Goal: Transaction & Acquisition: Purchase product/service

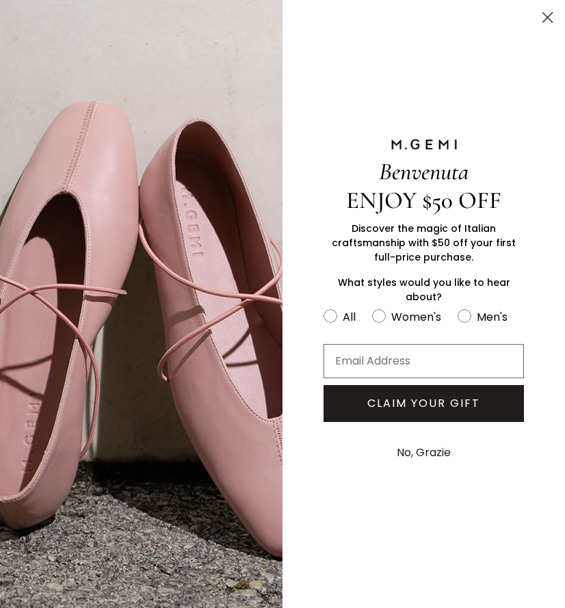
click at [549, 17] on icon "Close dialog" at bounding box center [548, 18] width 10 height 10
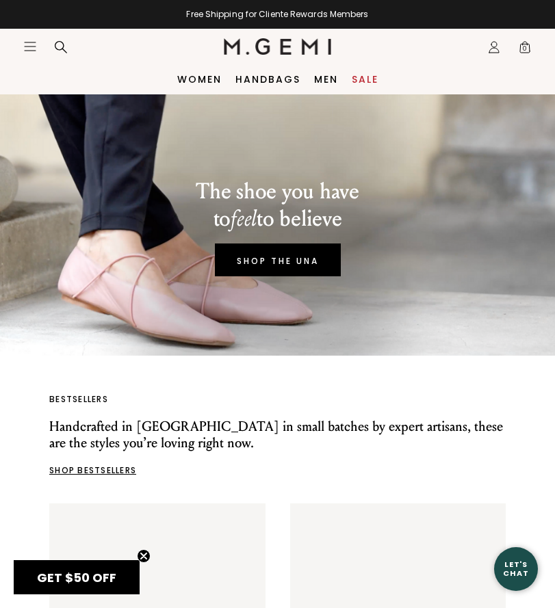
click at [368, 76] on link "Sale" at bounding box center [365, 79] width 27 height 11
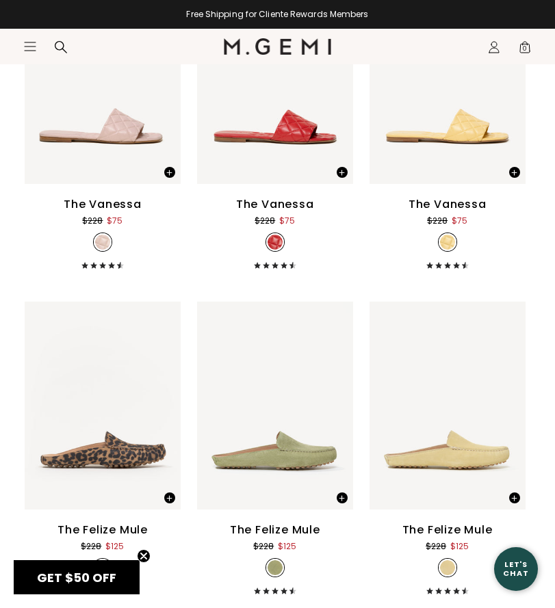
scroll to position [1193, 0]
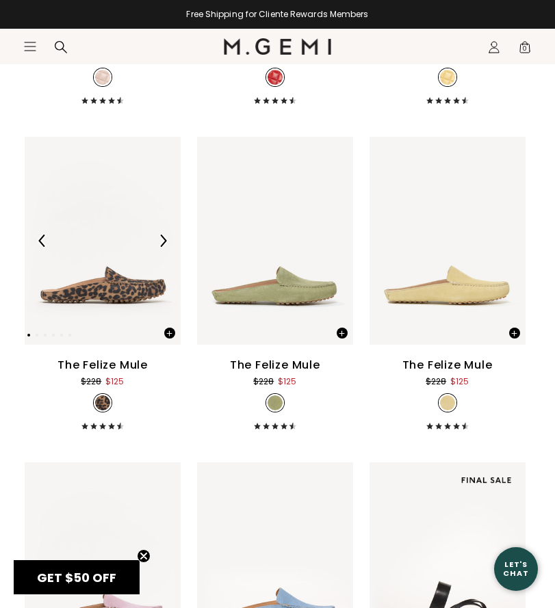
click at [123, 291] on img at bounding box center [103, 241] width 156 height 208
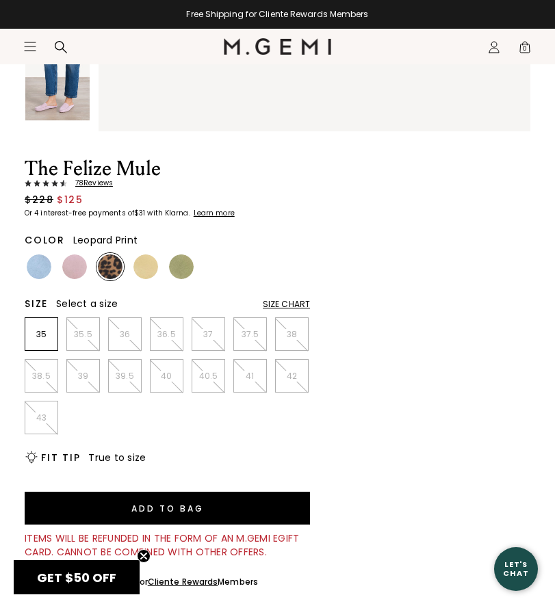
scroll to position [464, 0]
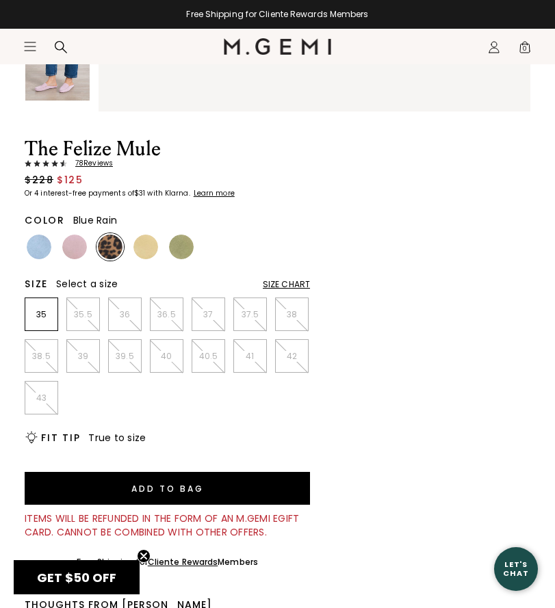
click at [42, 239] on img at bounding box center [39, 247] width 25 height 25
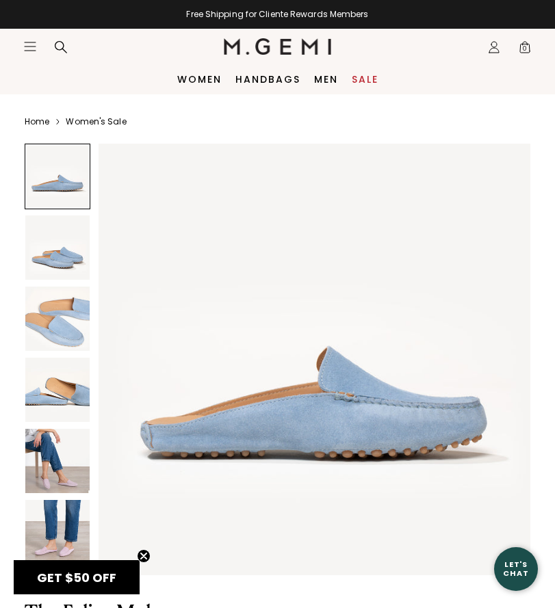
scroll to position [229, 0]
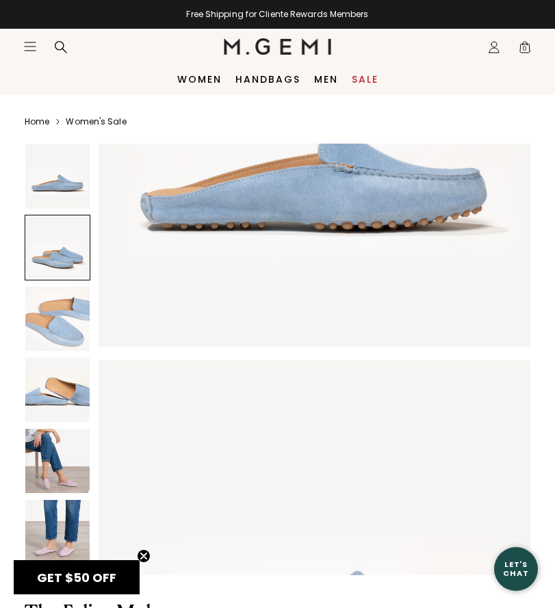
click at [71, 535] on img at bounding box center [57, 532] width 64 height 64
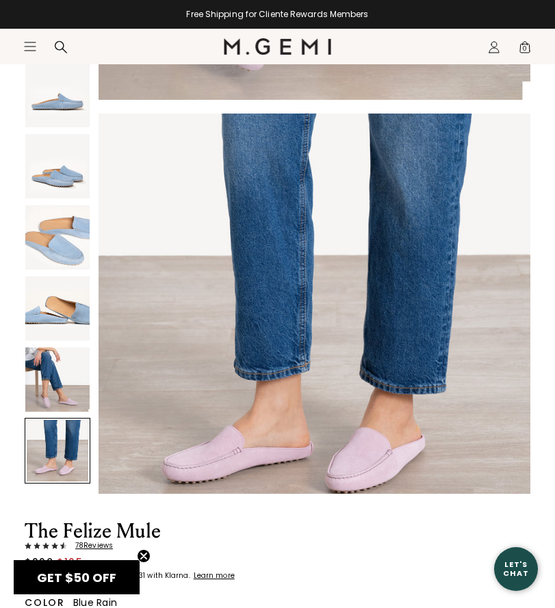
scroll to position [287, 0]
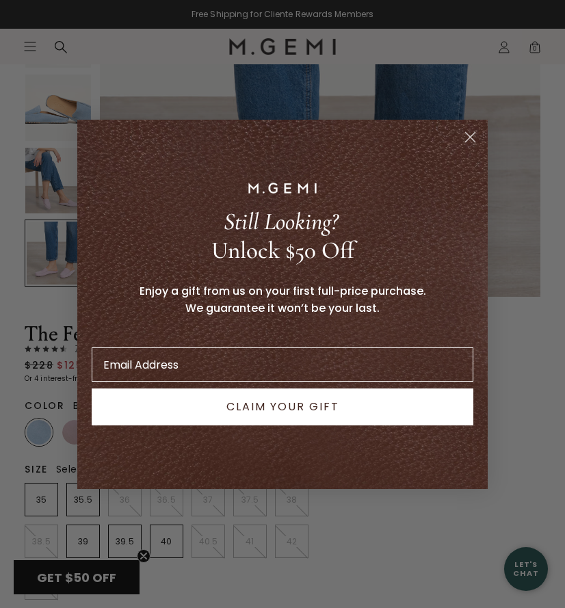
click at [469, 138] on icon "Close dialog" at bounding box center [471, 137] width 10 height 10
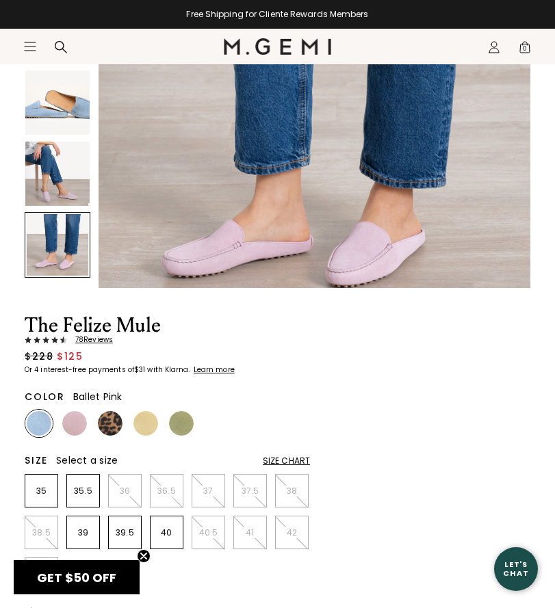
click at [75, 419] on img at bounding box center [74, 423] width 25 height 25
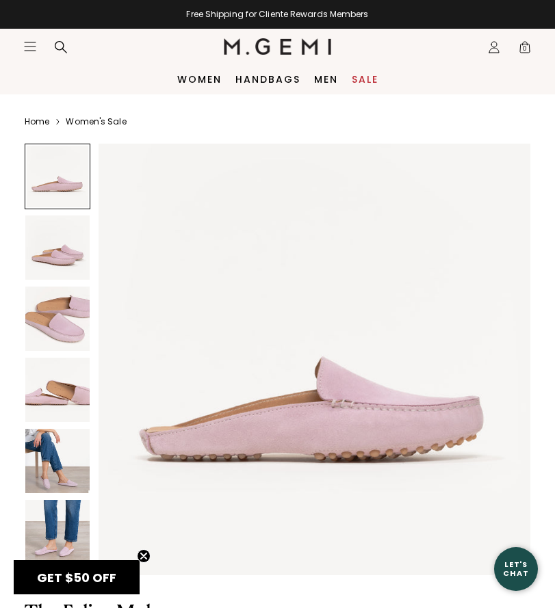
click at [56, 172] on div at bounding box center [58, 177] width 66 height 66
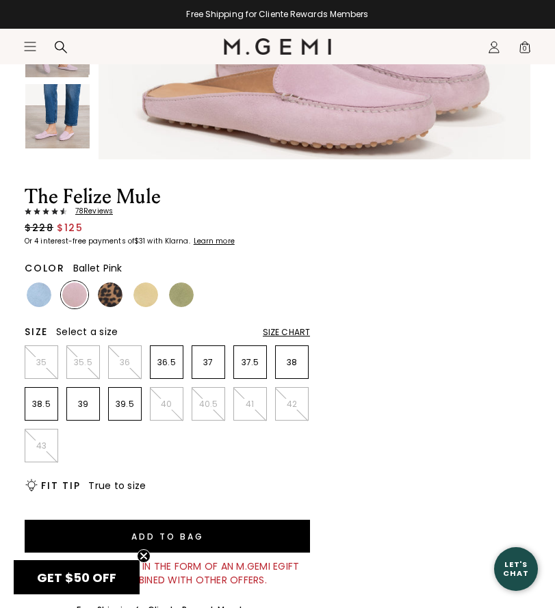
scroll to position [419, 0]
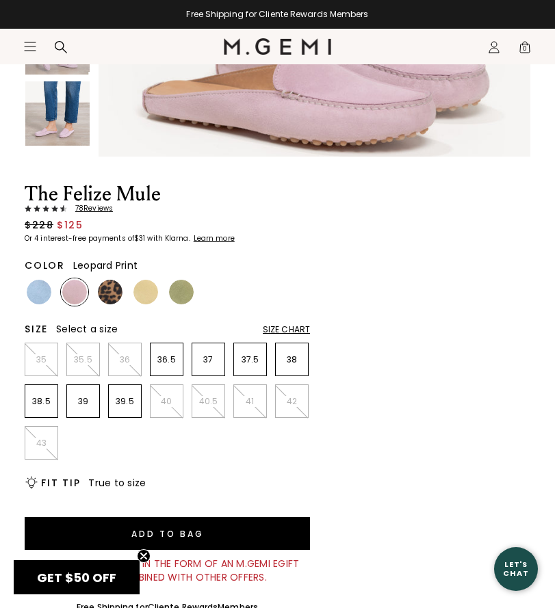
click at [114, 292] on img at bounding box center [110, 292] width 25 height 25
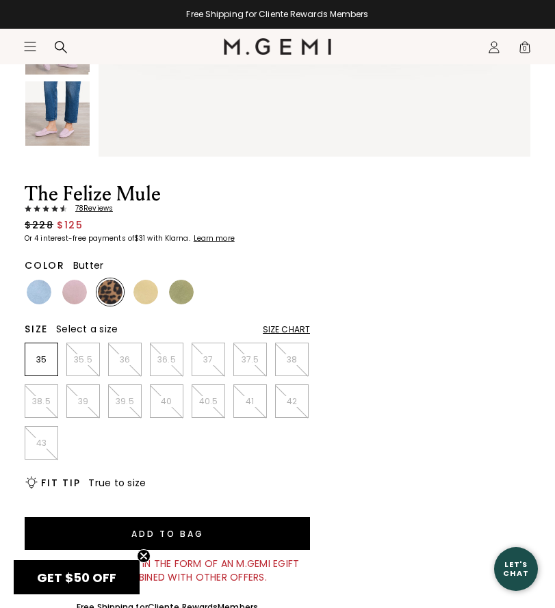
click at [145, 287] on img at bounding box center [145, 292] width 25 height 25
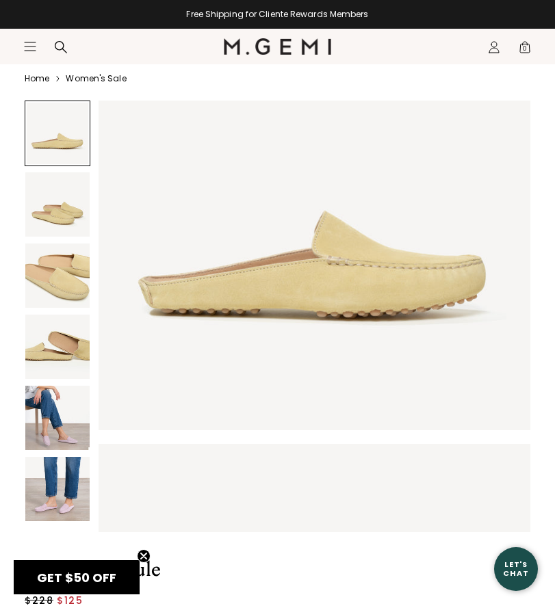
scroll to position [120, 0]
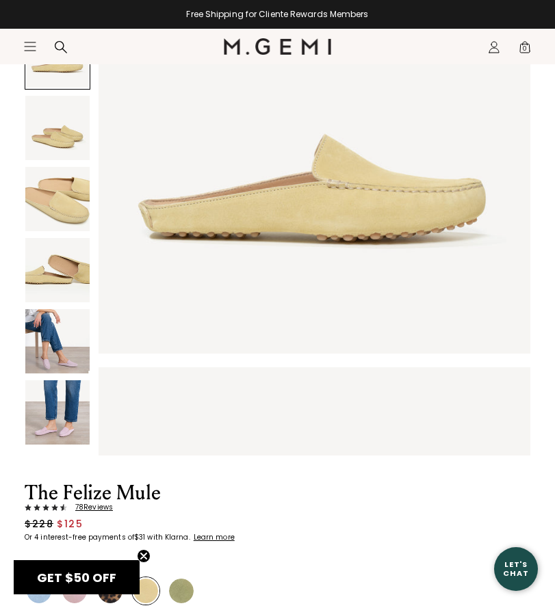
click at [178, 582] on img at bounding box center [181, 591] width 25 height 25
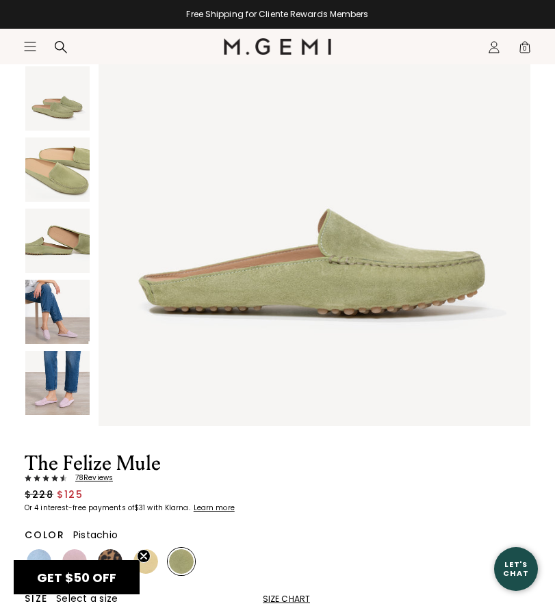
scroll to position [152, 0]
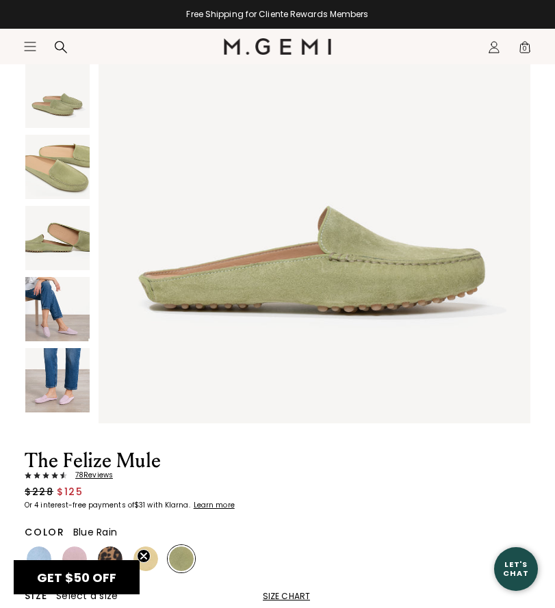
click at [43, 547] on img at bounding box center [39, 559] width 25 height 25
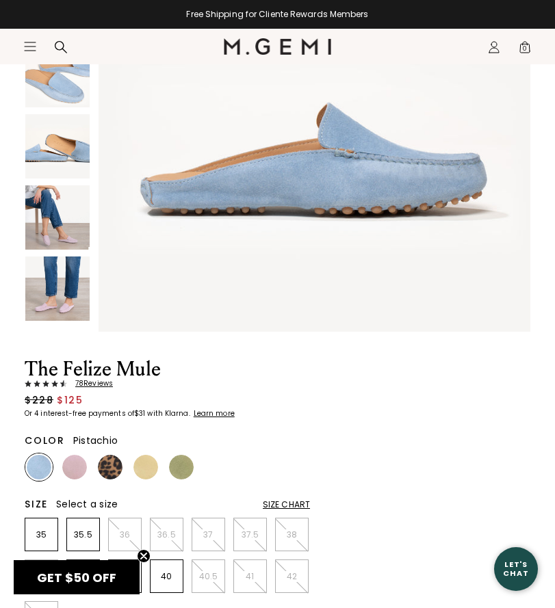
scroll to position [335, 0]
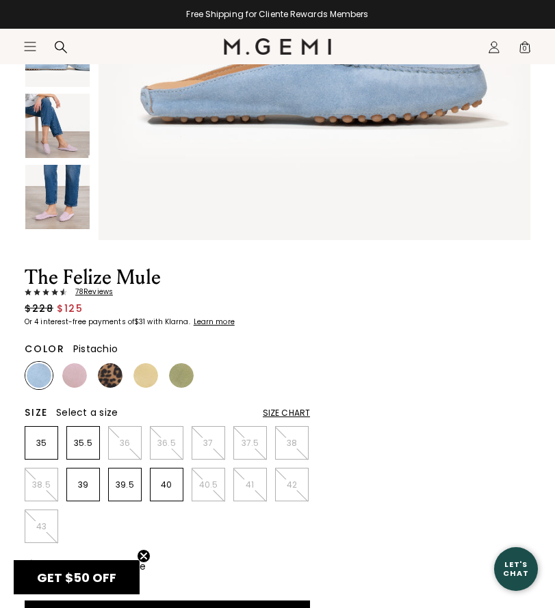
click at [179, 376] on img at bounding box center [181, 375] width 25 height 25
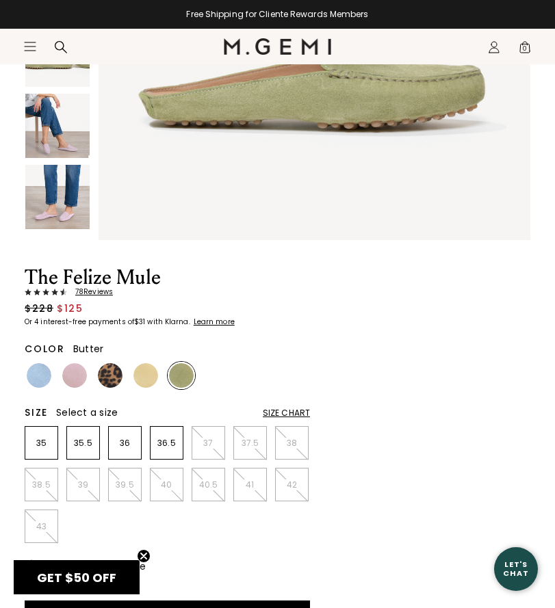
click at [142, 369] on img at bounding box center [145, 375] width 25 height 25
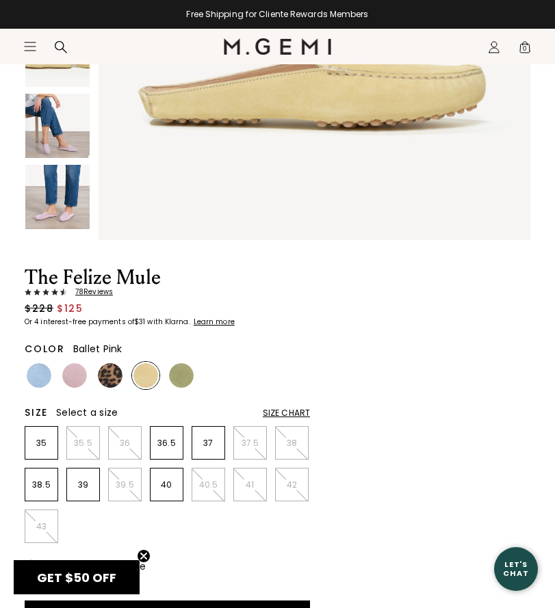
click at [68, 369] on img at bounding box center [74, 375] width 25 height 25
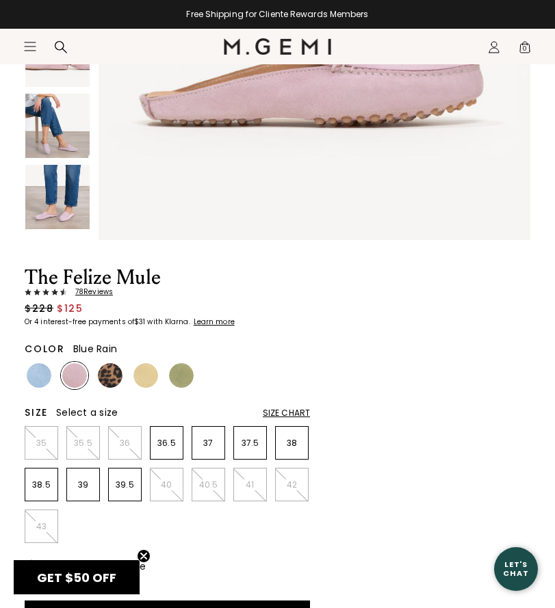
click at [49, 373] on img at bounding box center [39, 375] width 25 height 25
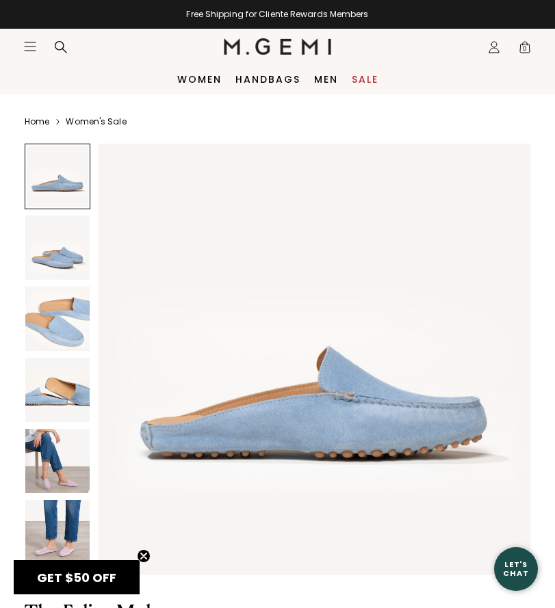
click at [364, 77] on link "Sale" at bounding box center [365, 79] width 27 height 11
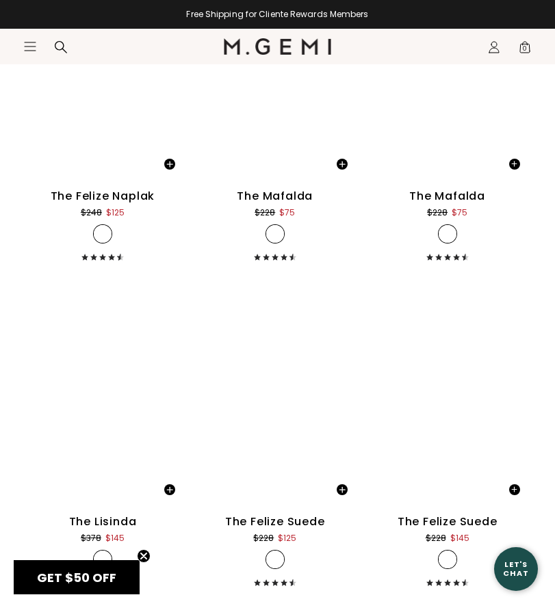
scroll to position [5777, 0]
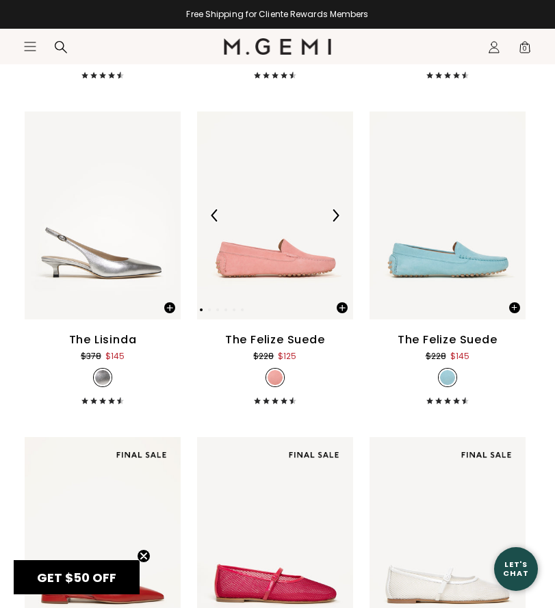
click at [283, 257] on img at bounding box center [275, 216] width 156 height 208
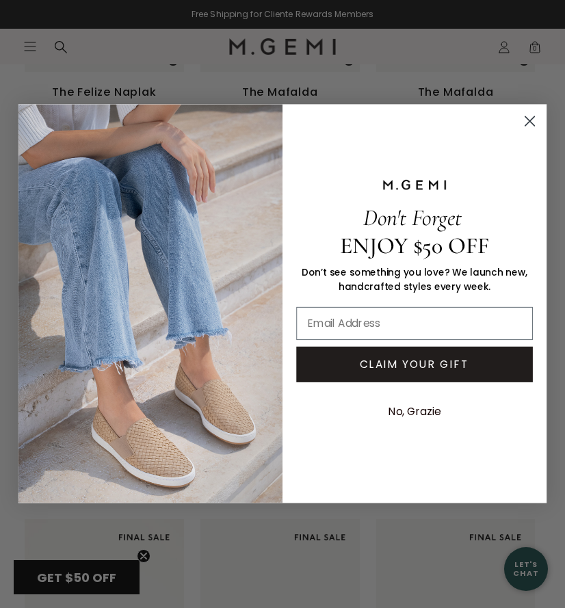
click at [526, 125] on icon "Close dialog" at bounding box center [530, 122] width 10 height 10
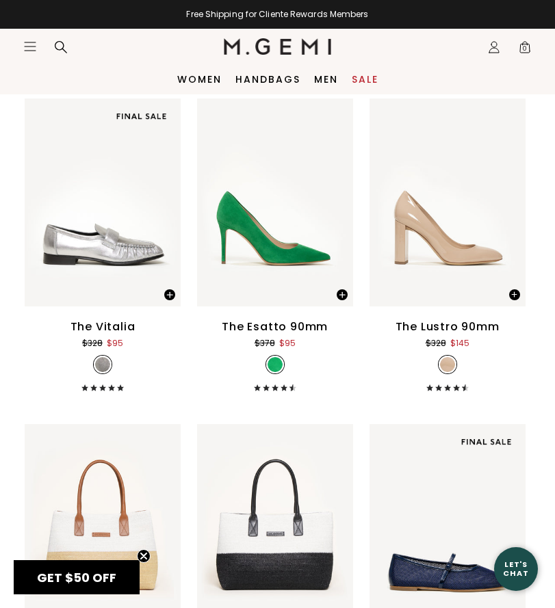
scroll to position [8627, 0]
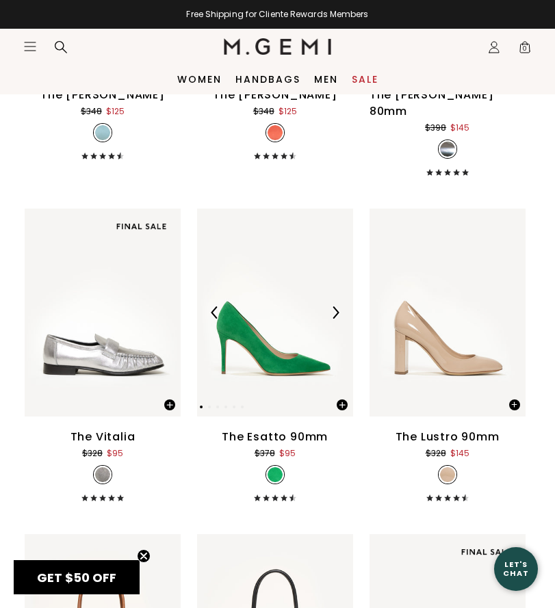
click at [283, 346] on img at bounding box center [275, 313] width 156 height 208
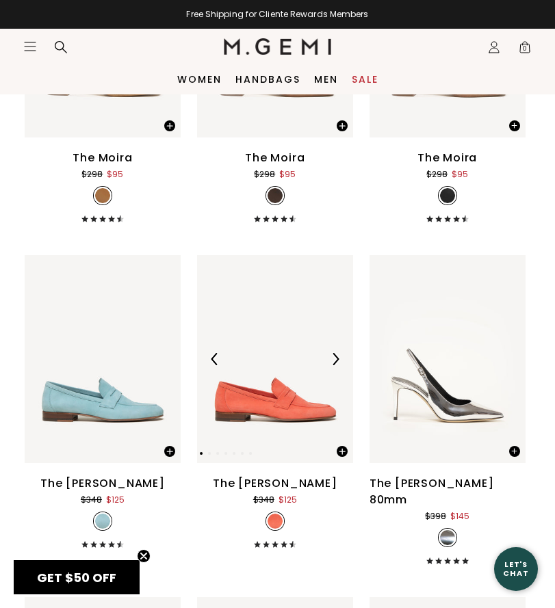
scroll to position [8225, 0]
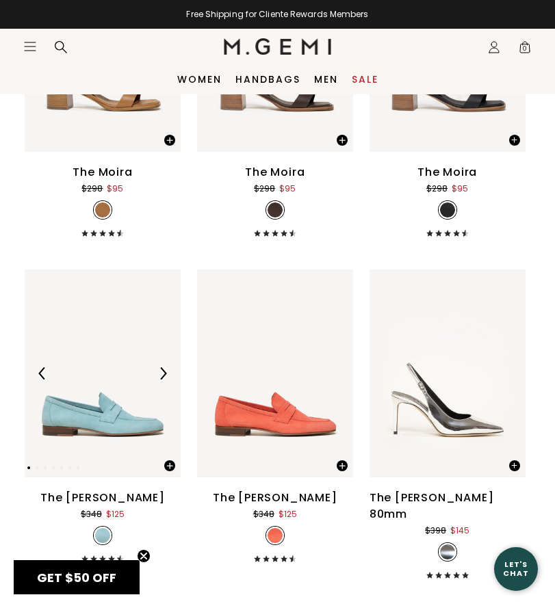
click at [69, 404] on img at bounding box center [103, 374] width 156 height 208
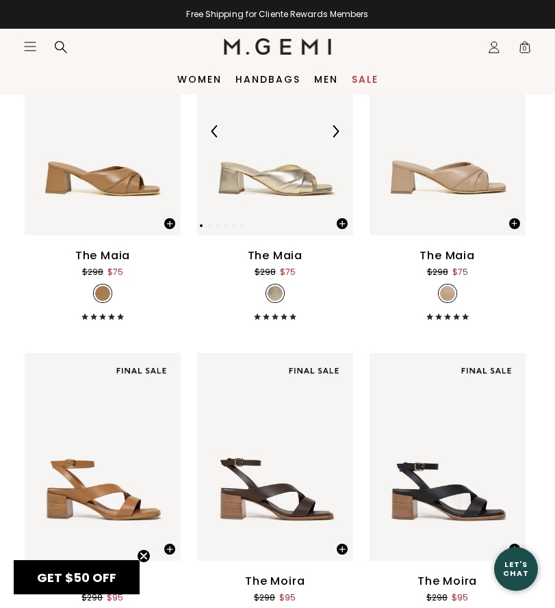
click at [234, 179] on img at bounding box center [275, 131] width 156 height 208
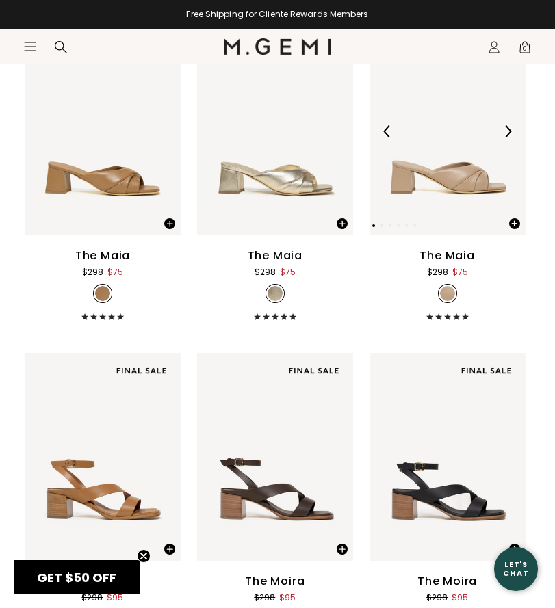
click at [477, 186] on img at bounding box center [447, 131] width 156 height 208
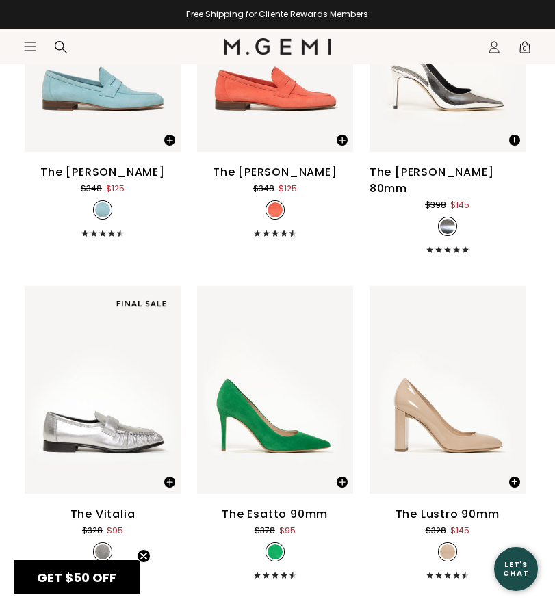
scroll to position [8773, 0]
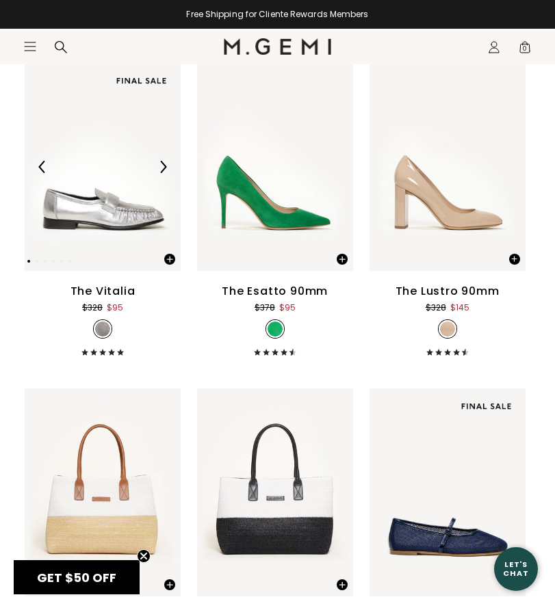
click at [77, 198] on img at bounding box center [103, 167] width 156 height 208
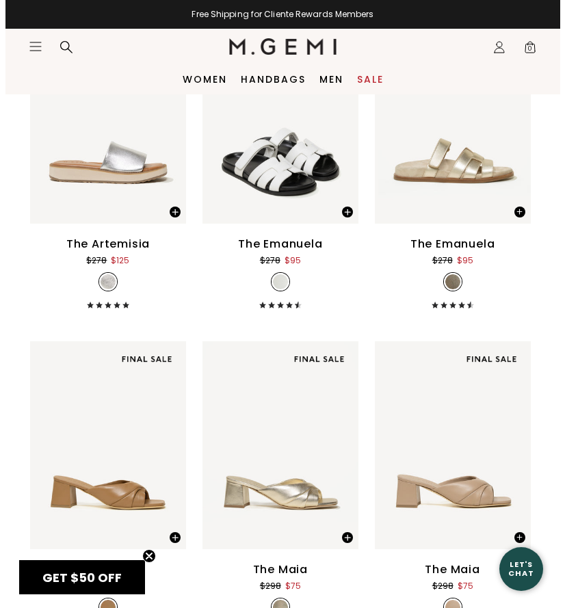
scroll to position [6837, 0]
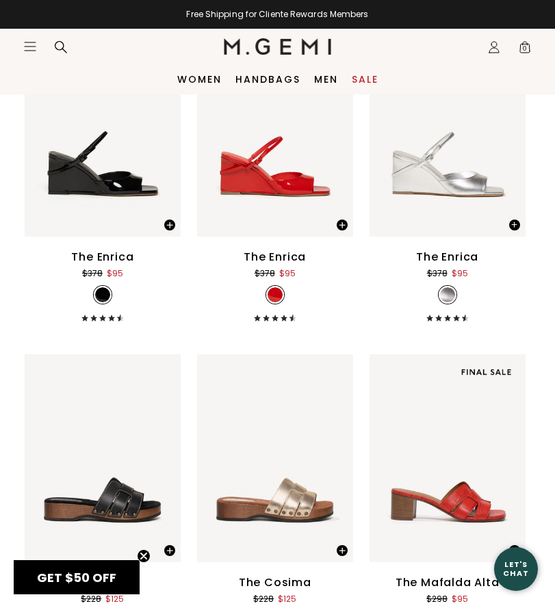
click at [27, 47] on icon "Open site menu" at bounding box center [30, 46] width 11 height 8
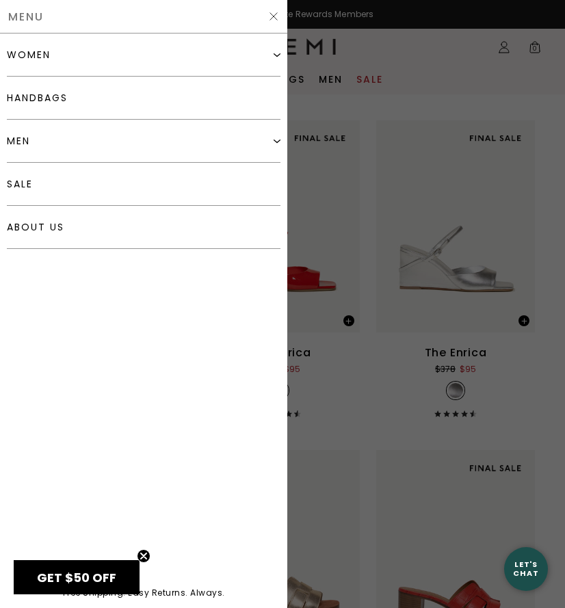
click at [25, 55] on div "women" at bounding box center [29, 54] width 44 height 11
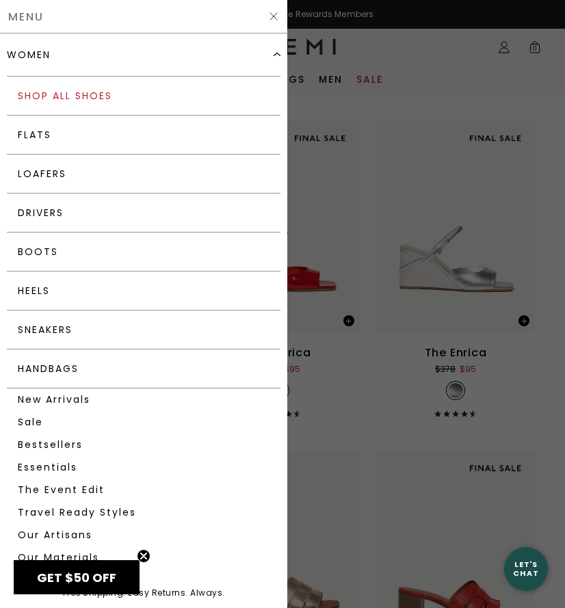
click at [78, 94] on link "Shop All Shoes" at bounding box center [144, 96] width 274 height 39
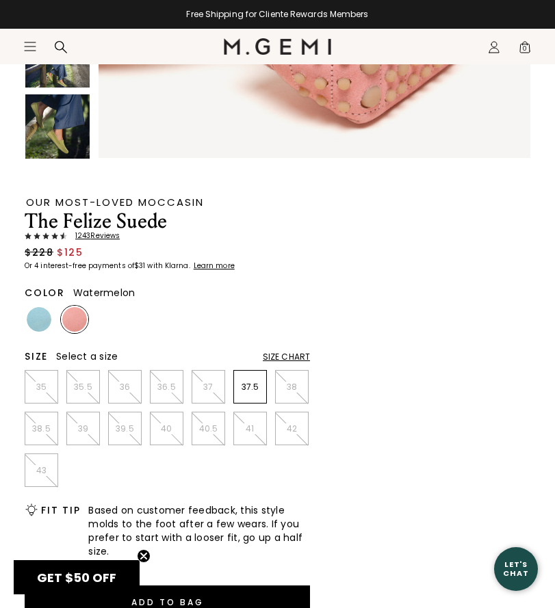
scroll to position [420, 0]
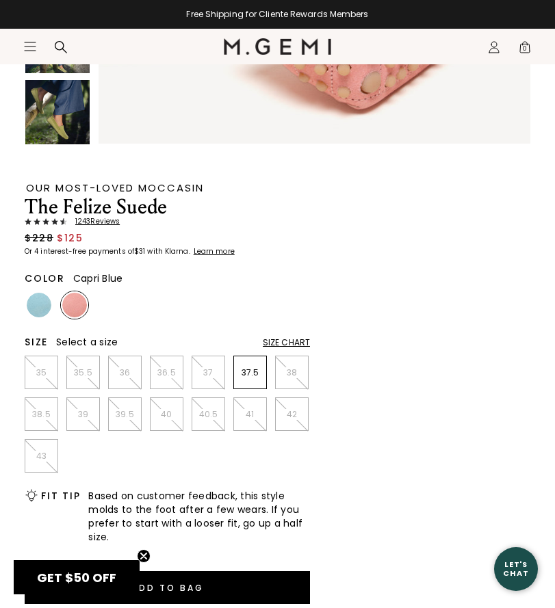
click at [32, 300] on img at bounding box center [39, 305] width 25 height 25
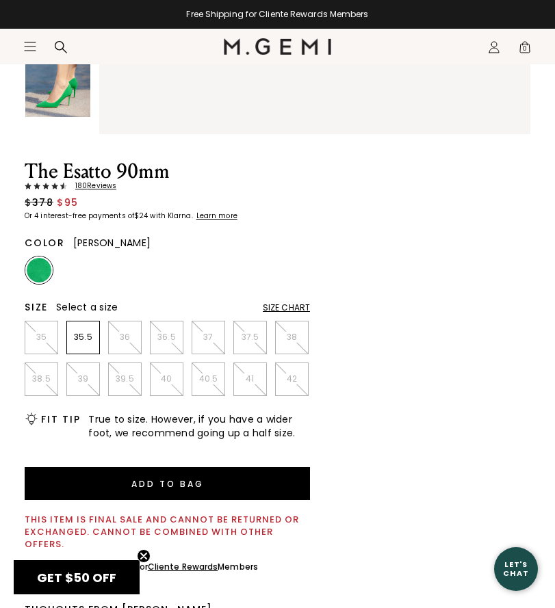
scroll to position [698, 0]
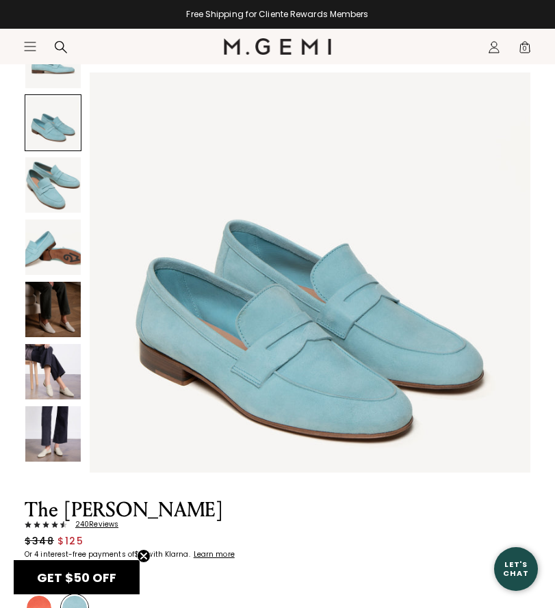
scroll to position [389, 0]
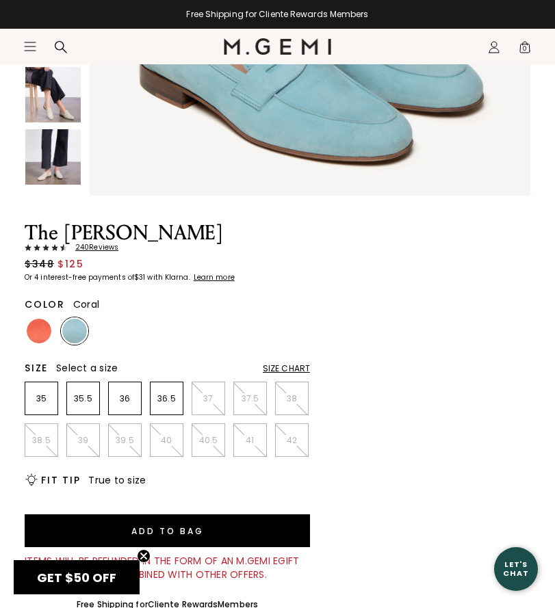
click at [38, 328] on img at bounding box center [39, 331] width 25 height 25
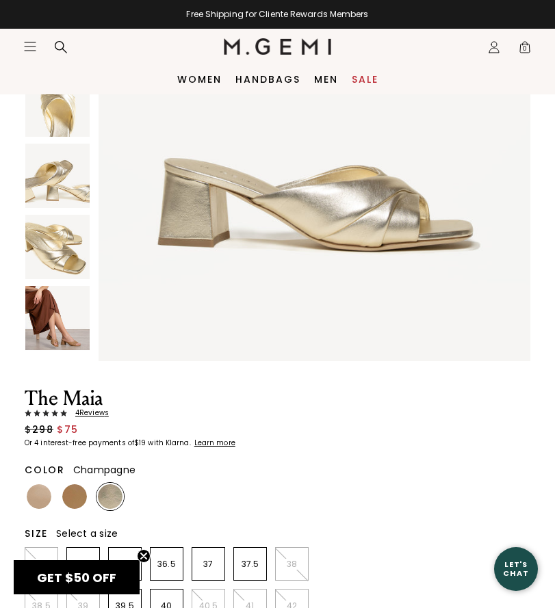
scroll to position [99, 0]
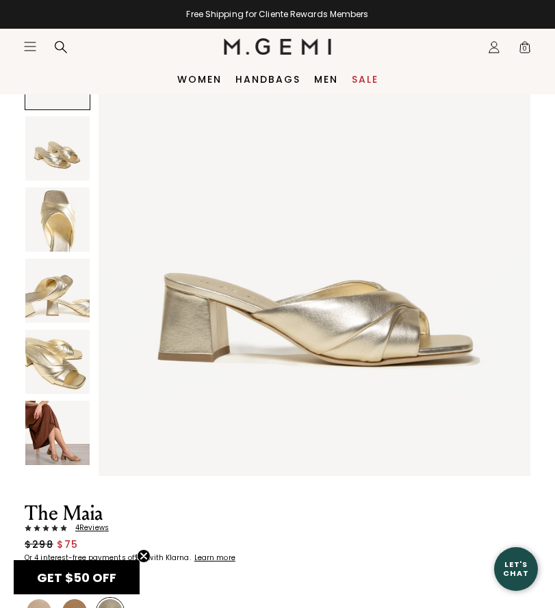
click at [64, 432] on img at bounding box center [57, 433] width 64 height 64
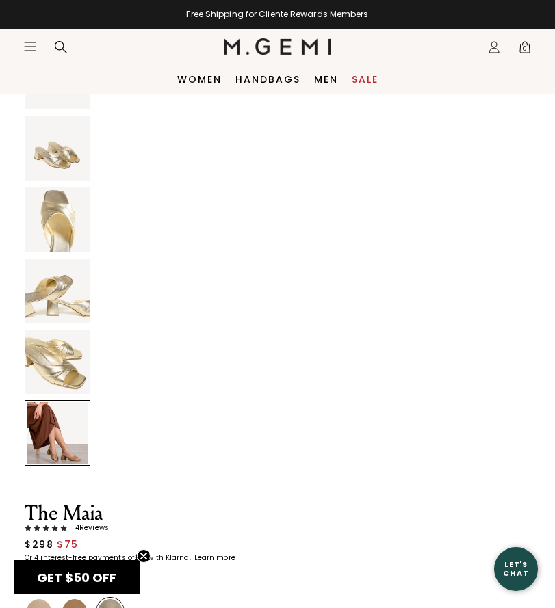
scroll to position [2176, 0]
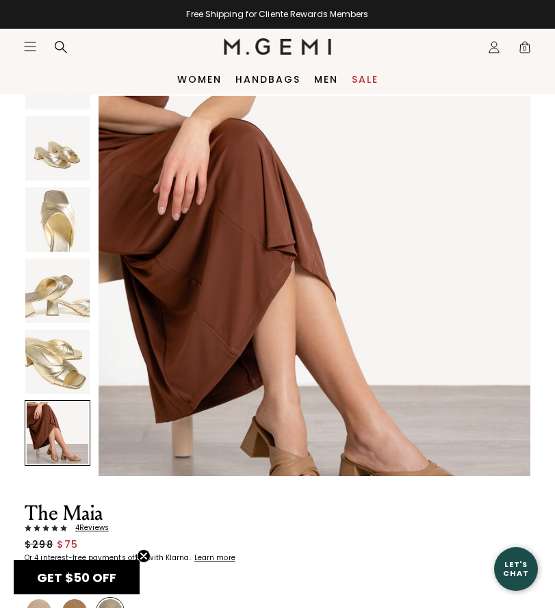
click at [70, 347] on img at bounding box center [57, 362] width 64 height 64
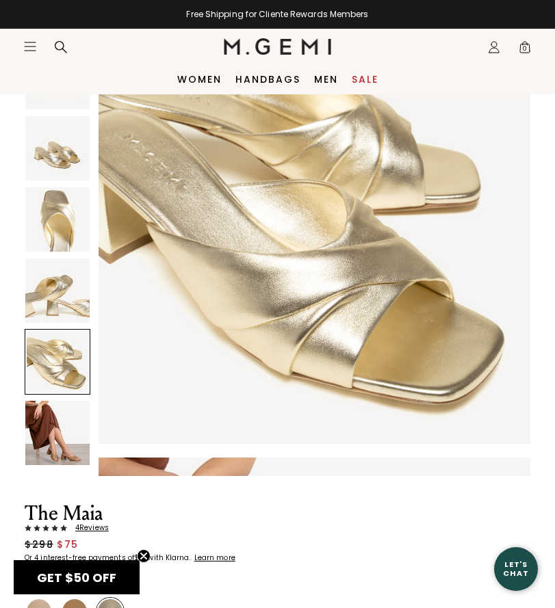
scroll to position [1741, 0]
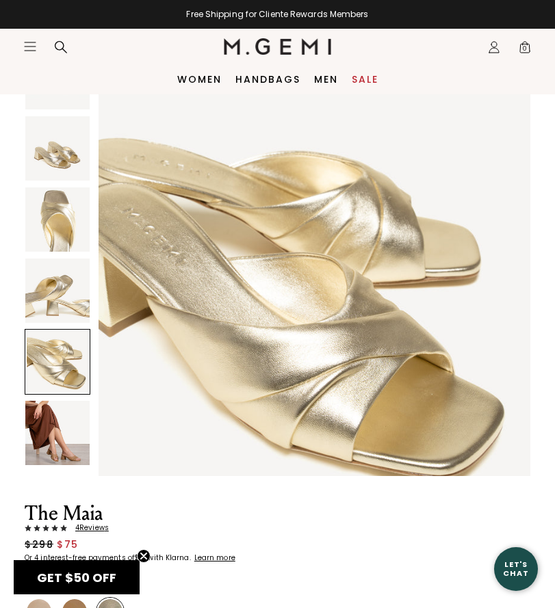
click at [70, 282] on img at bounding box center [57, 291] width 64 height 64
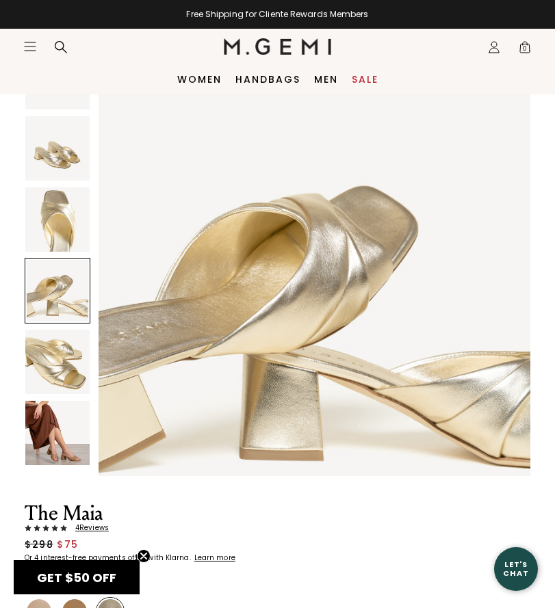
click at [67, 223] on img at bounding box center [57, 219] width 64 height 64
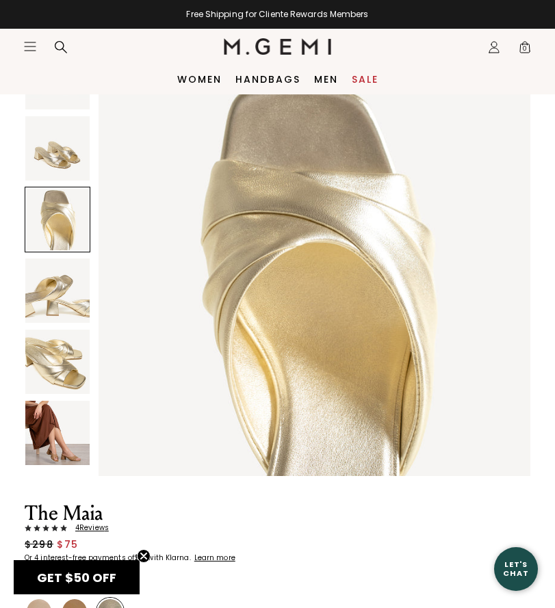
click at [66, 165] on img at bounding box center [57, 148] width 64 height 64
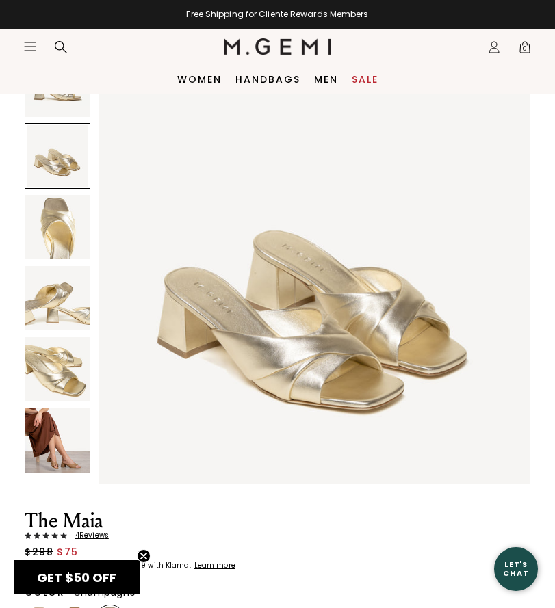
scroll to position [0, 0]
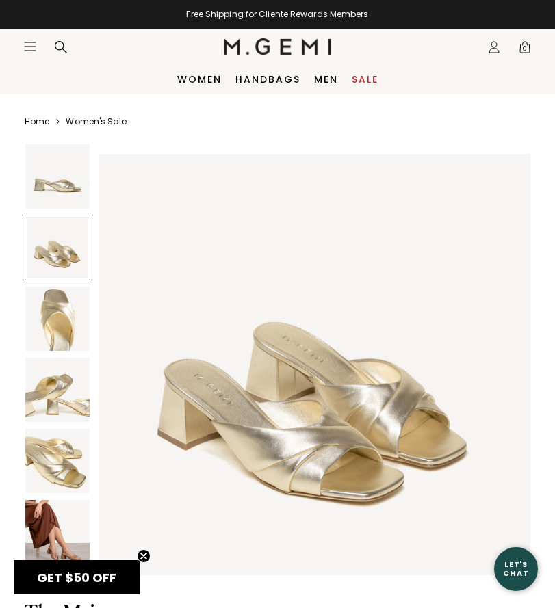
click at [63, 179] on img at bounding box center [57, 176] width 64 height 64
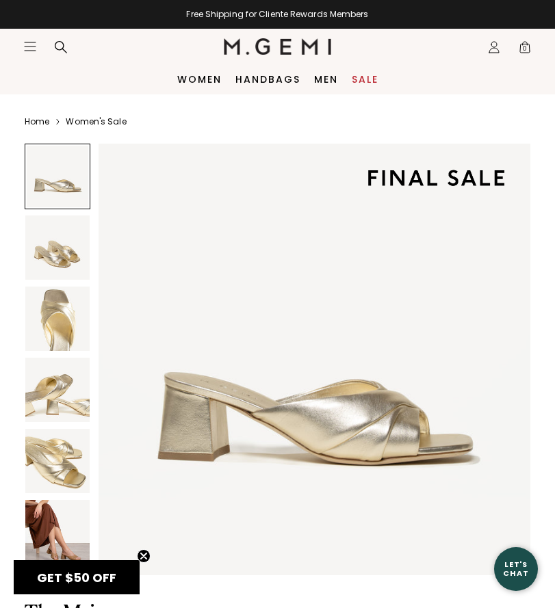
click at [51, 243] on img at bounding box center [57, 248] width 64 height 64
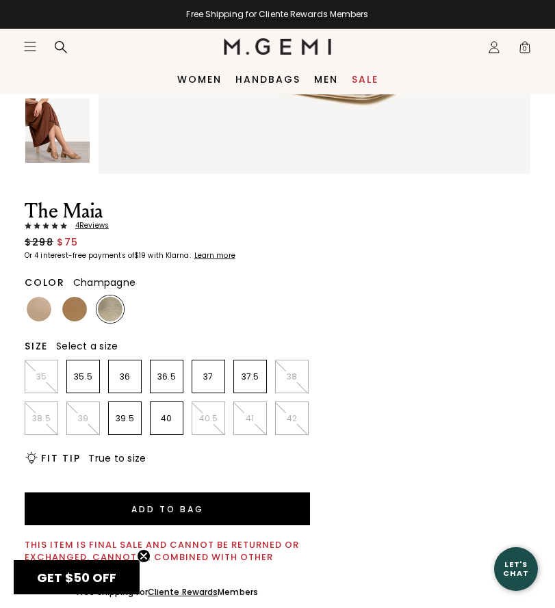
scroll to position [315, 0]
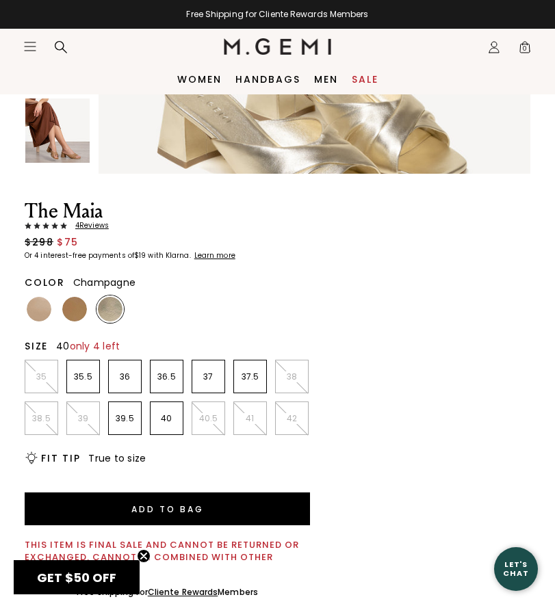
click at [166, 415] on p "40" at bounding box center [167, 418] width 32 height 11
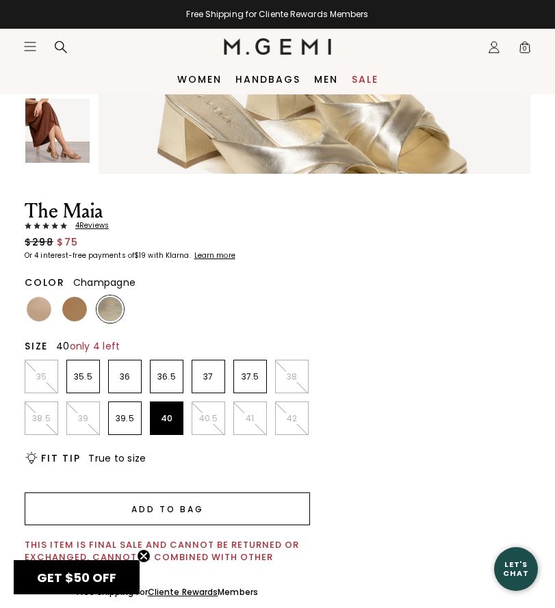
click at [210, 500] on button "Add to Bag" at bounding box center [167, 509] width 285 height 33
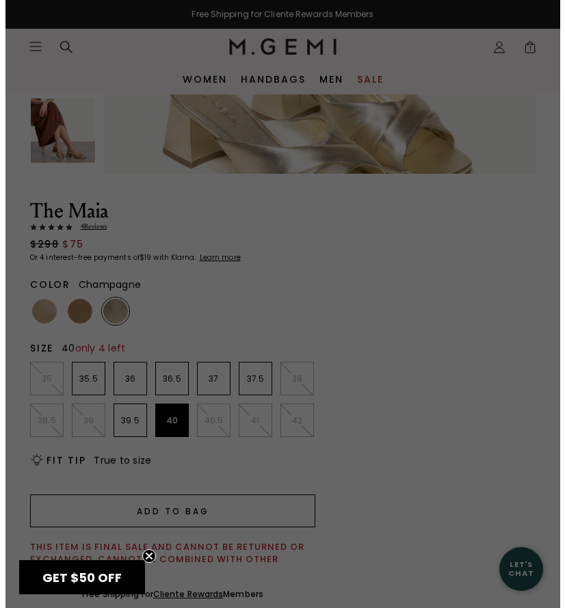
scroll to position [0, 0]
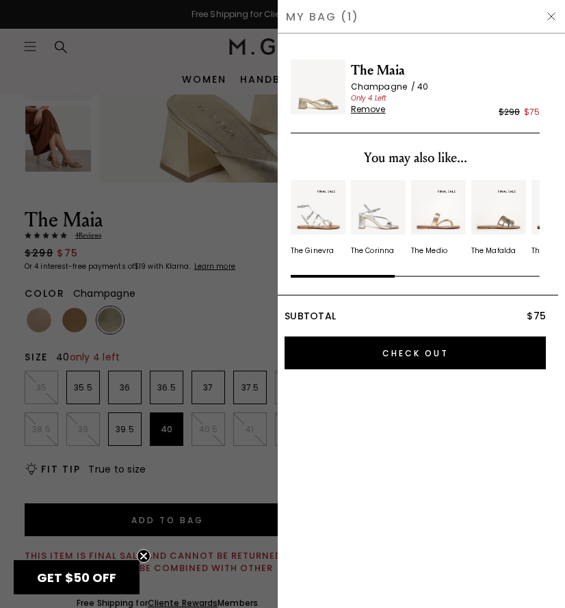
click at [545, 14] on div "My Bag (1)" at bounding box center [421, 17] width 287 height 34
click at [549, 16] on img at bounding box center [551, 16] width 11 height 11
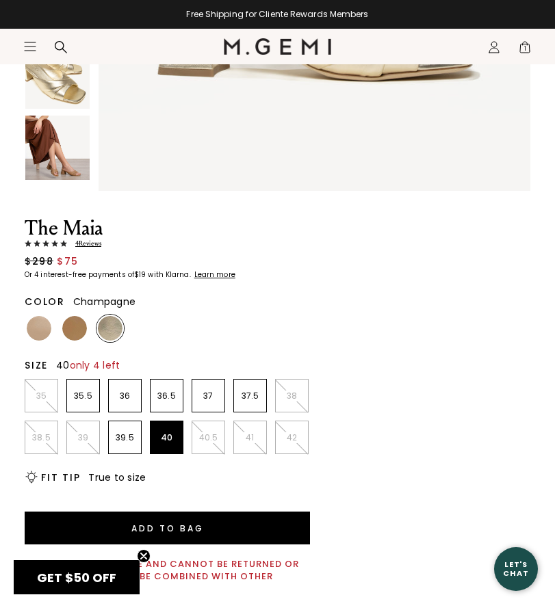
scroll to position [27, 0]
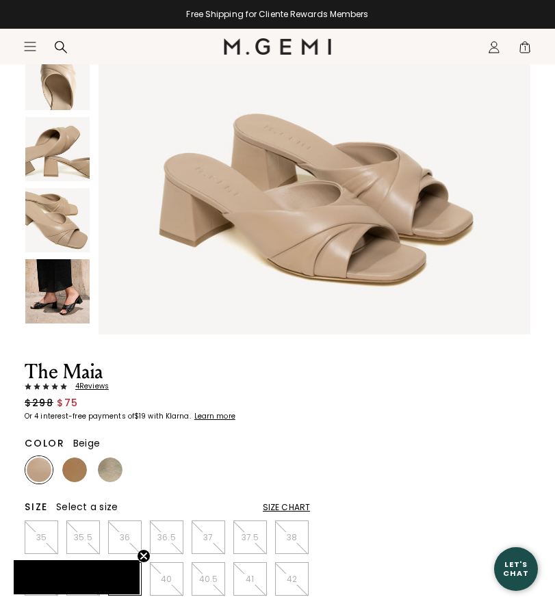
scroll to position [395, 0]
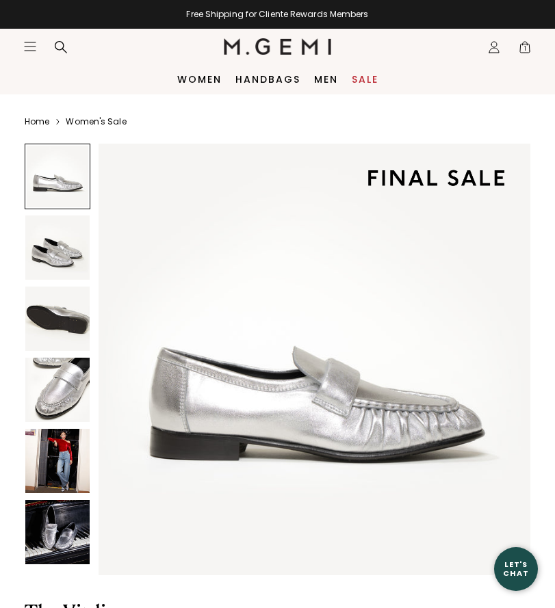
scroll to position [592, 0]
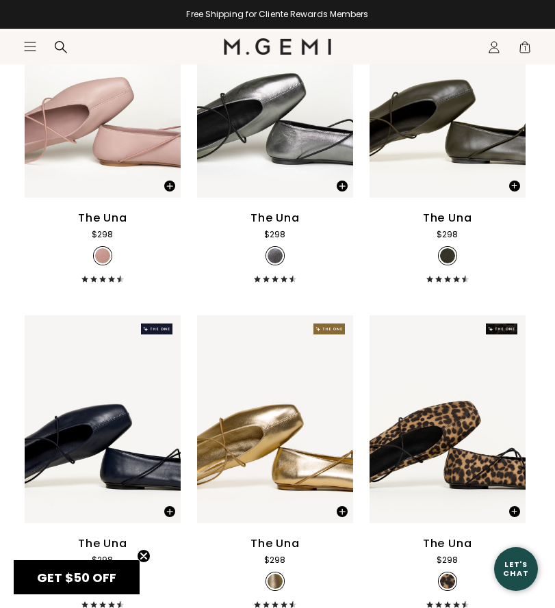
scroll to position [1009, 0]
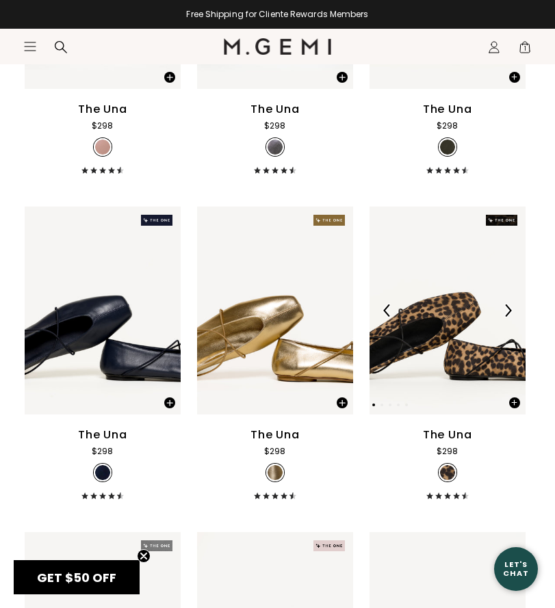
click at [454, 347] on img at bounding box center [447, 311] width 156 height 208
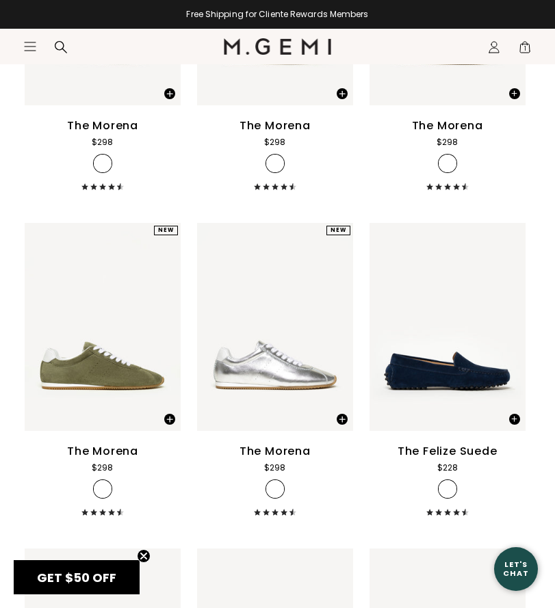
scroll to position [2066, 0]
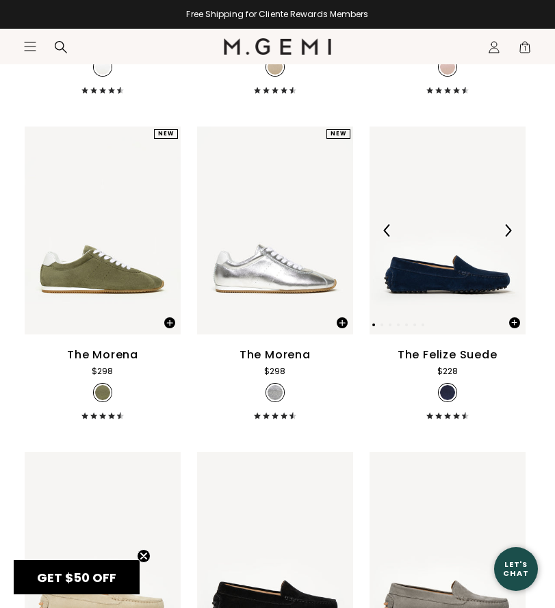
click at [402, 277] on img at bounding box center [447, 231] width 156 height 208
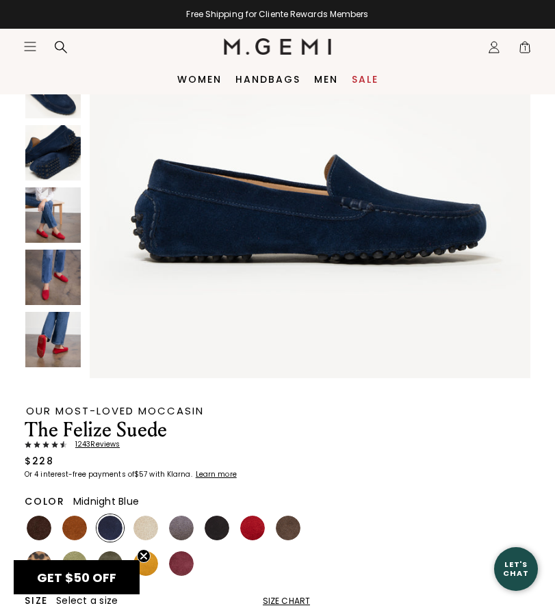
scroll to position [203, 0]
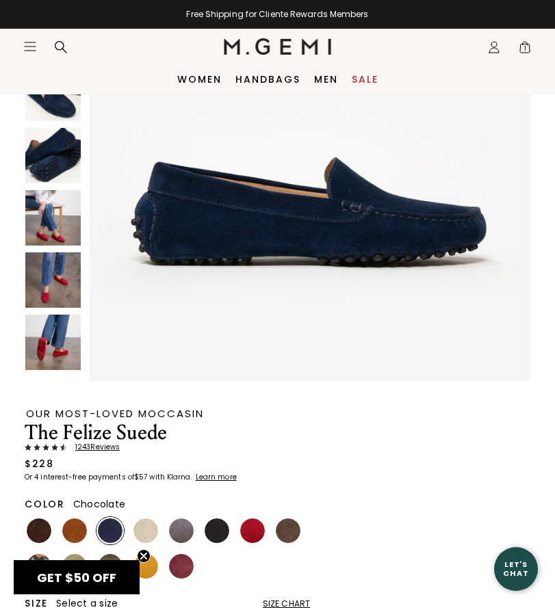
click at [36, 528] on img at bounding box center [39, 531] width 25 height 25
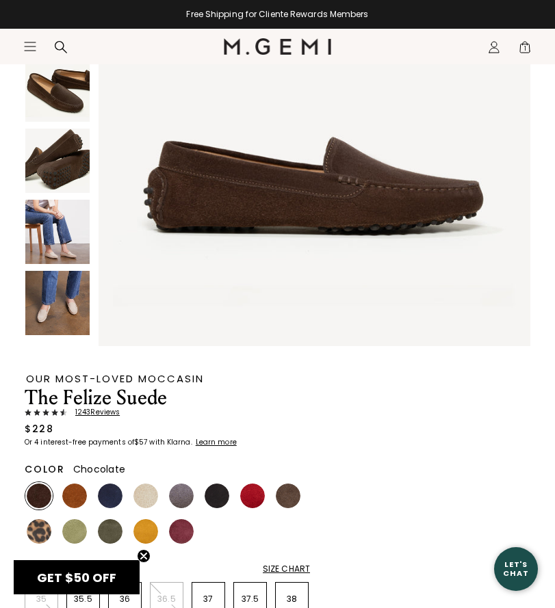
scroll to position [255, 0]
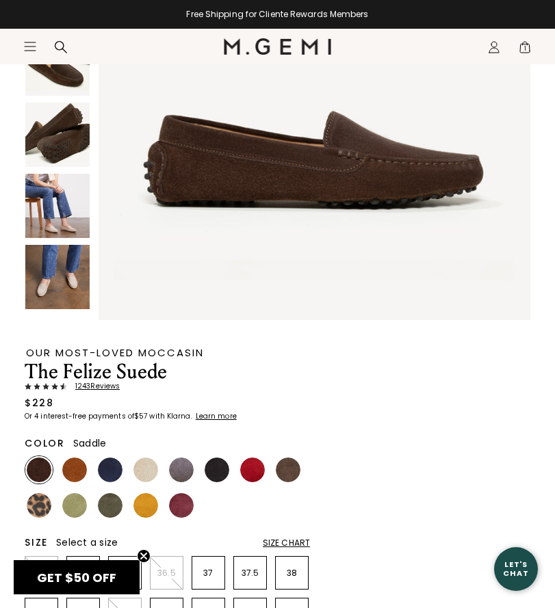
click at [72, 463] on img at bounding box center [74, 470] width 25 height 25
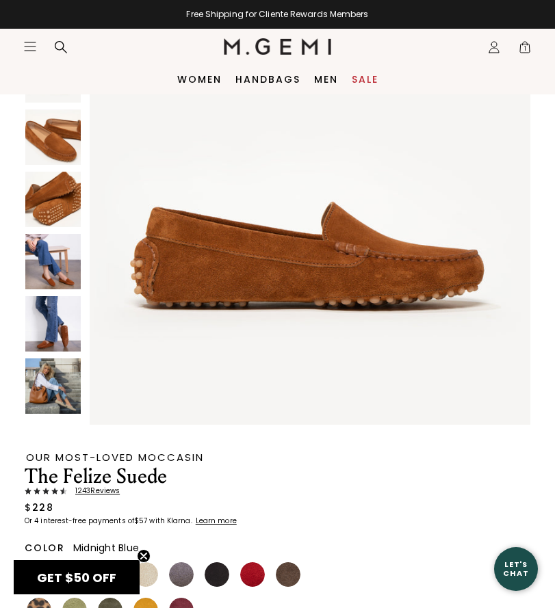
scroll to position [63, 0]
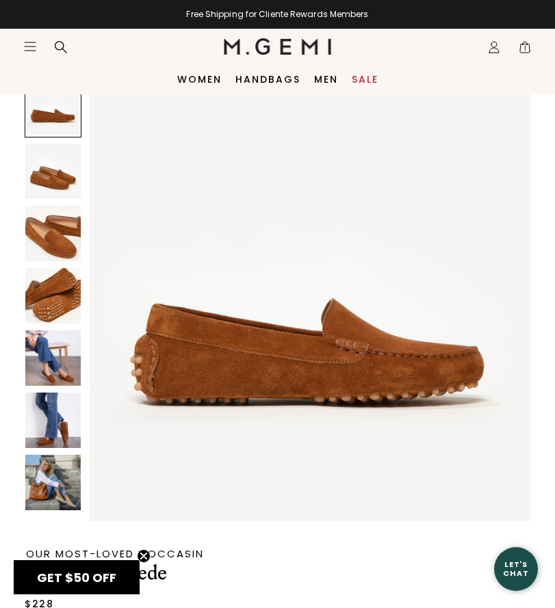
click at [67, 236] on img at bounding box center [52, 233] width 55 height 55
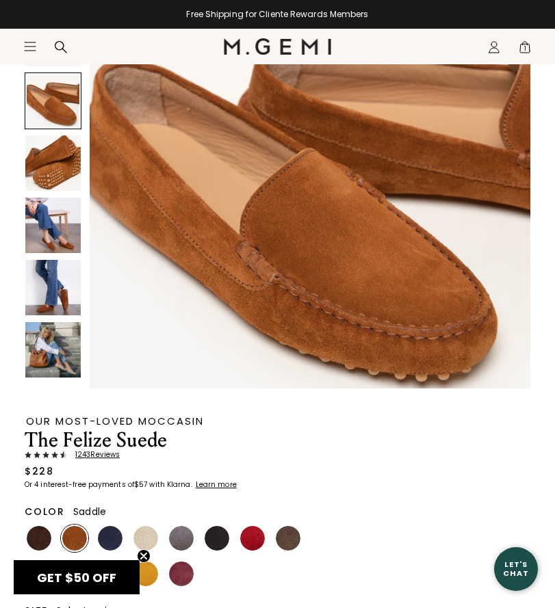
scroll to position [224, 0]
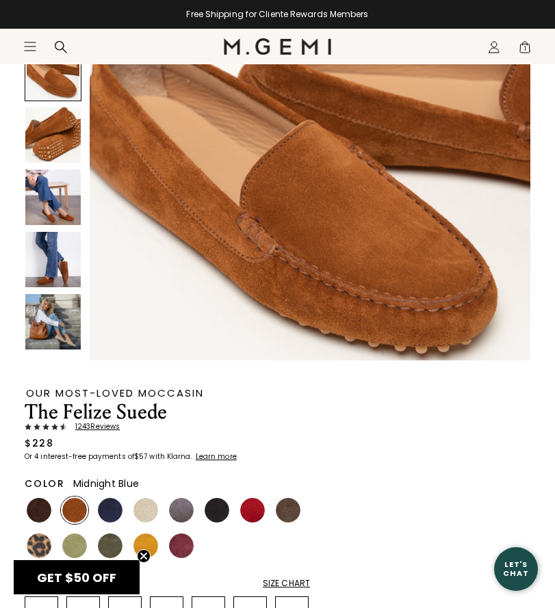
click at [114, 508] on img at bounding box center [110, 510] width 25 height 25
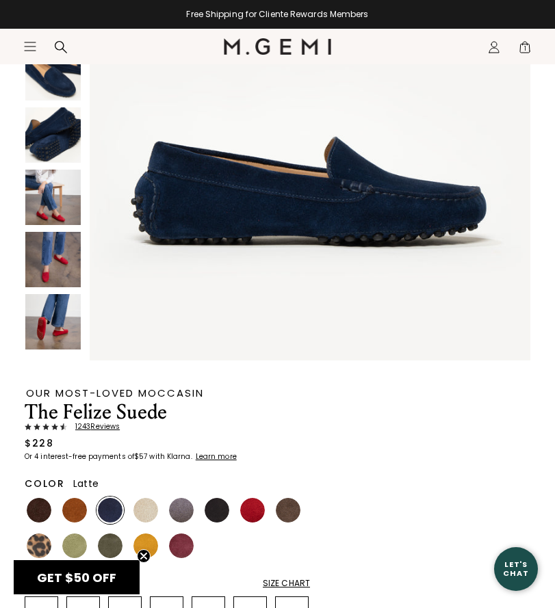
click at [148, 508] on img at bounding box center [145, 510] width 25 height 25
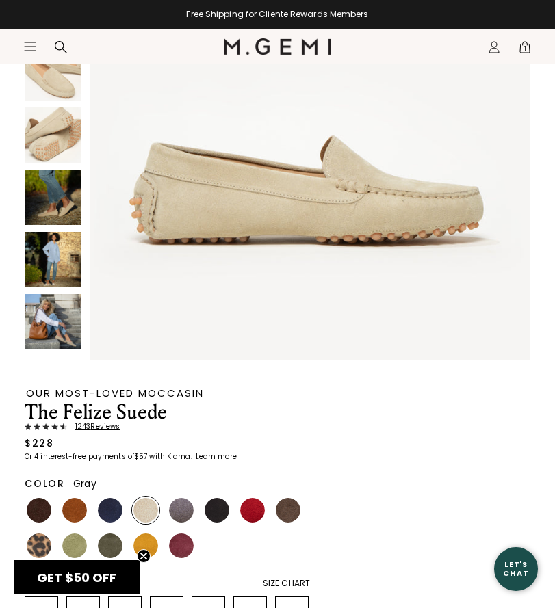
click at [182, 506] on img at bounding box center [181, 510] width 25 height 25
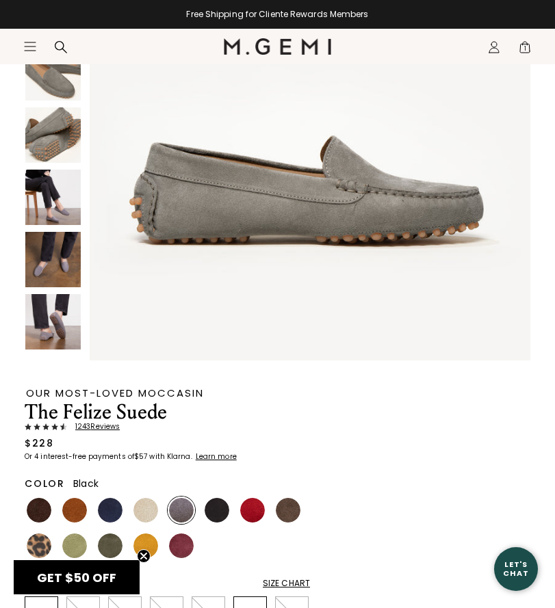
click at [215, 509] on img at bounding box center [217, 510] width 25 height 25
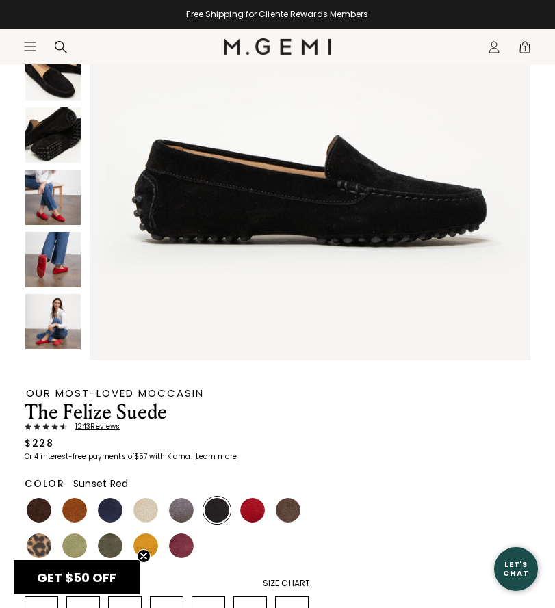
click at [253, 506] on img at bounding box center [252, 510] width 25 height 25
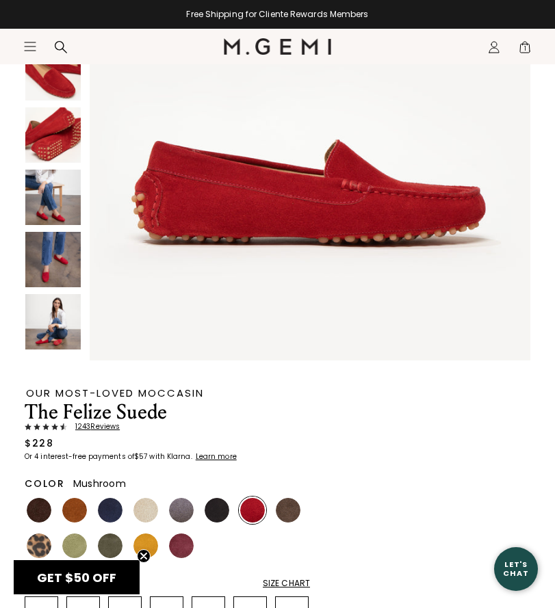
click at [287, 507] on img at bounding box center [288, 510] width 25 height 25
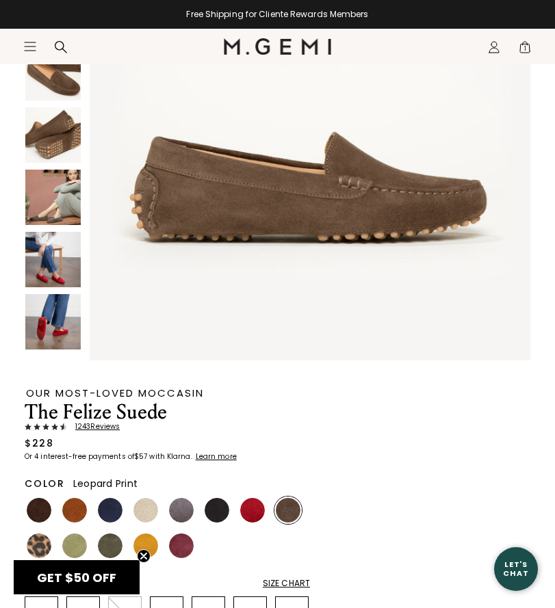
click at [40, 542] on img at bounding box center [39, 546] width 25 height 25
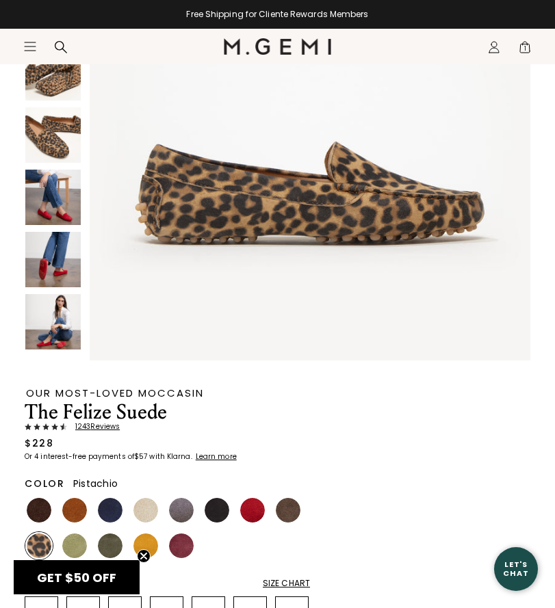
click at [79, 543] on img at bounding box center [74, 546] width 25 height 25
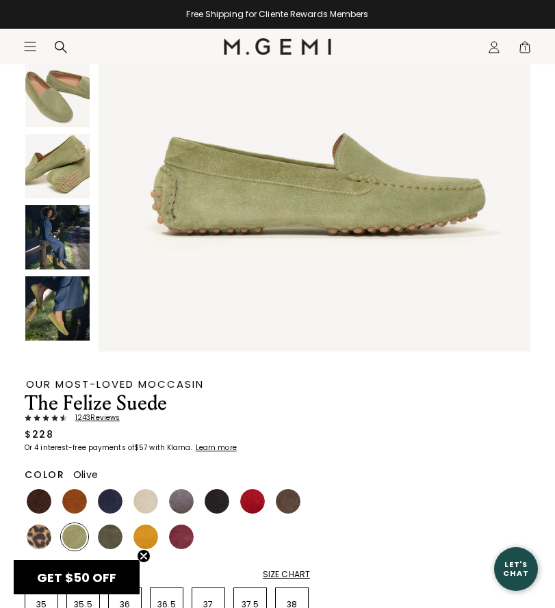
click at [115, 530] on img at bounding box center [110, 537] width 25 height 25
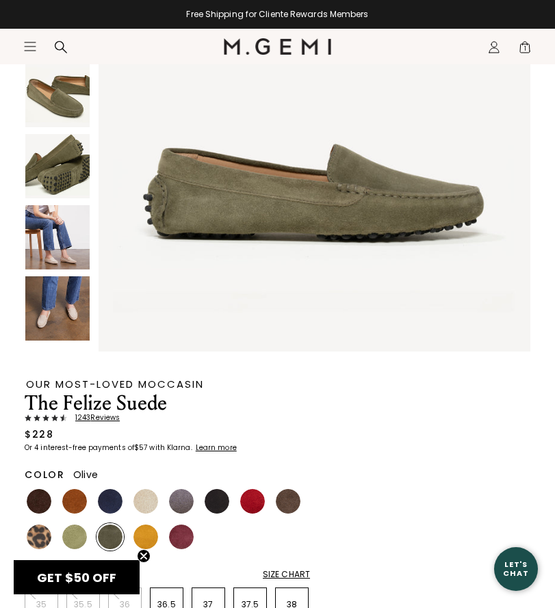
click at [147, 556] on circle "Close teaser" at bounding box center [144, 556] width 13 height 13
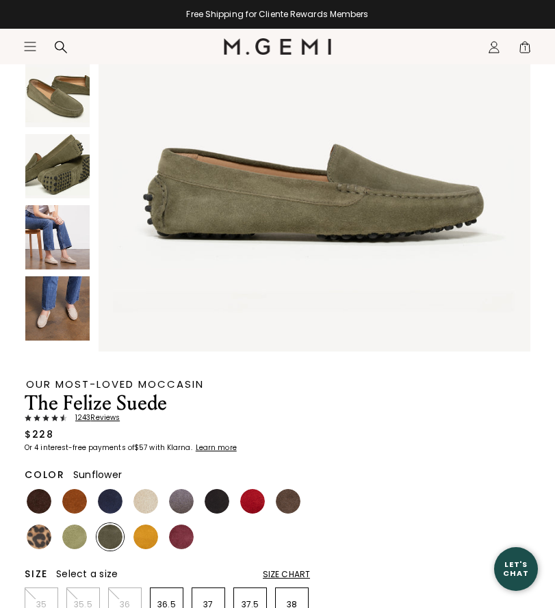
click at [147, 526] on img at bounding box center [145, 537] width 25 height 25
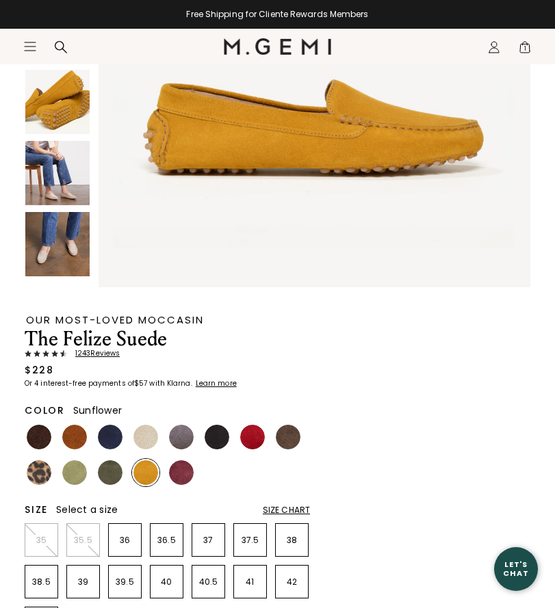
scroll to position [291, 0]
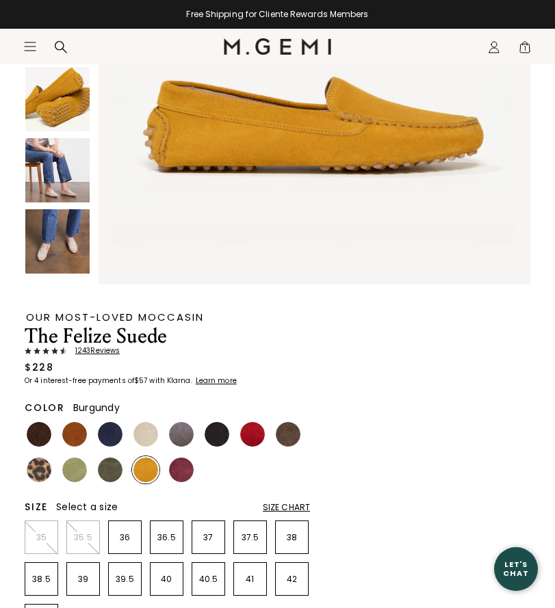
click at [185, 465] on img at bounding box center [181, 470] width 25 height 25
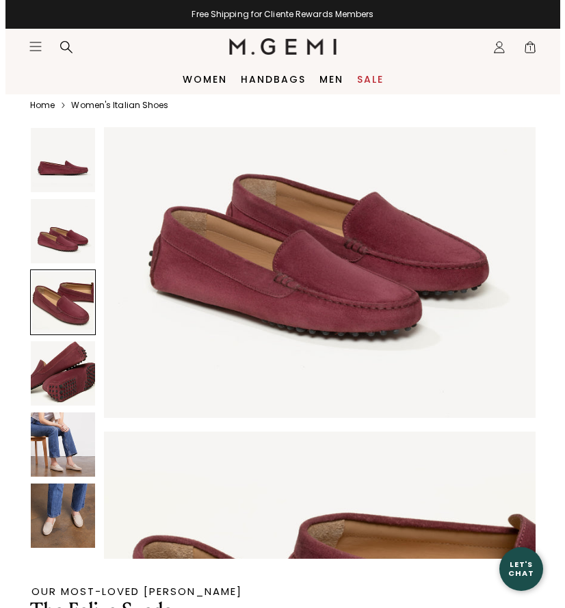
scroll to position [415, 0]
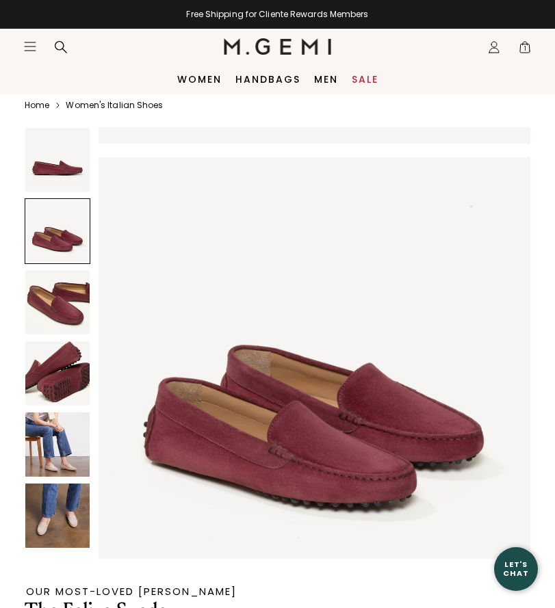
click at [34, 44] on icon "Icons/20x20/hamburger@2x" at bounding box center [30, 47] width 14 height 14
